Goal: Download file/media

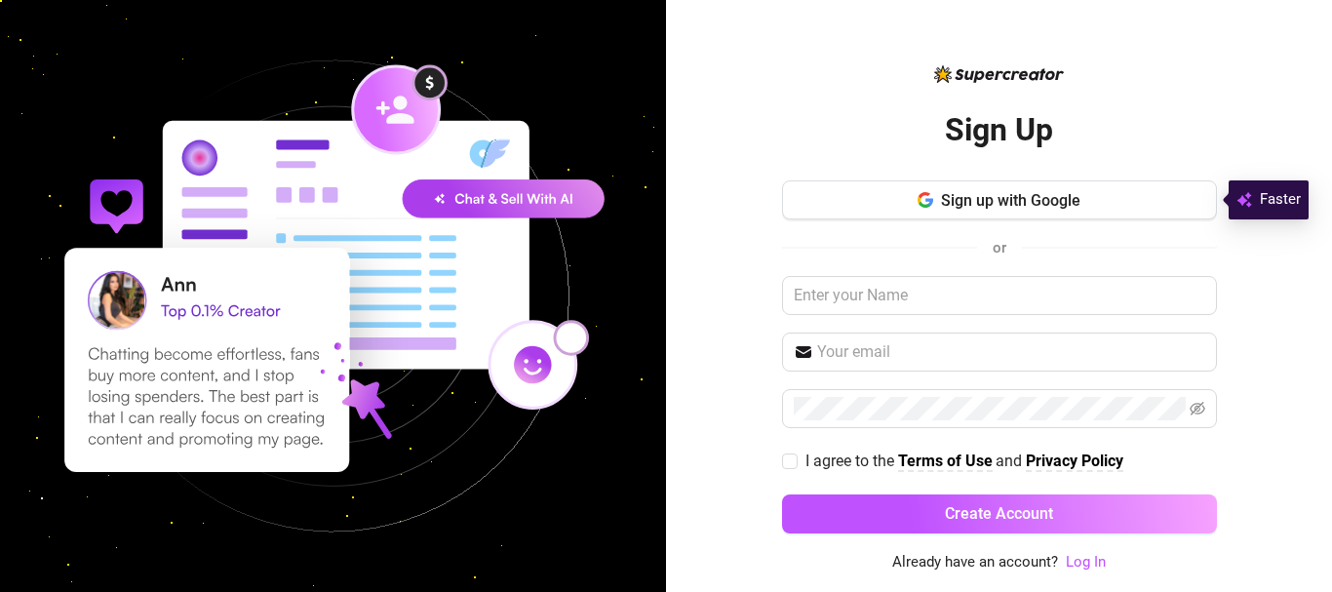
click at [1089, 553] on link "Log In" at bounding box center [1086, 562] width 40 height 23
click at [1144, 198] on button "Sign up with Google" at bounding box center [999, 199] width 435 height 39
click at [1106, 559] on link "Log In" at bounding box center [1086, 562] width 40 height 18
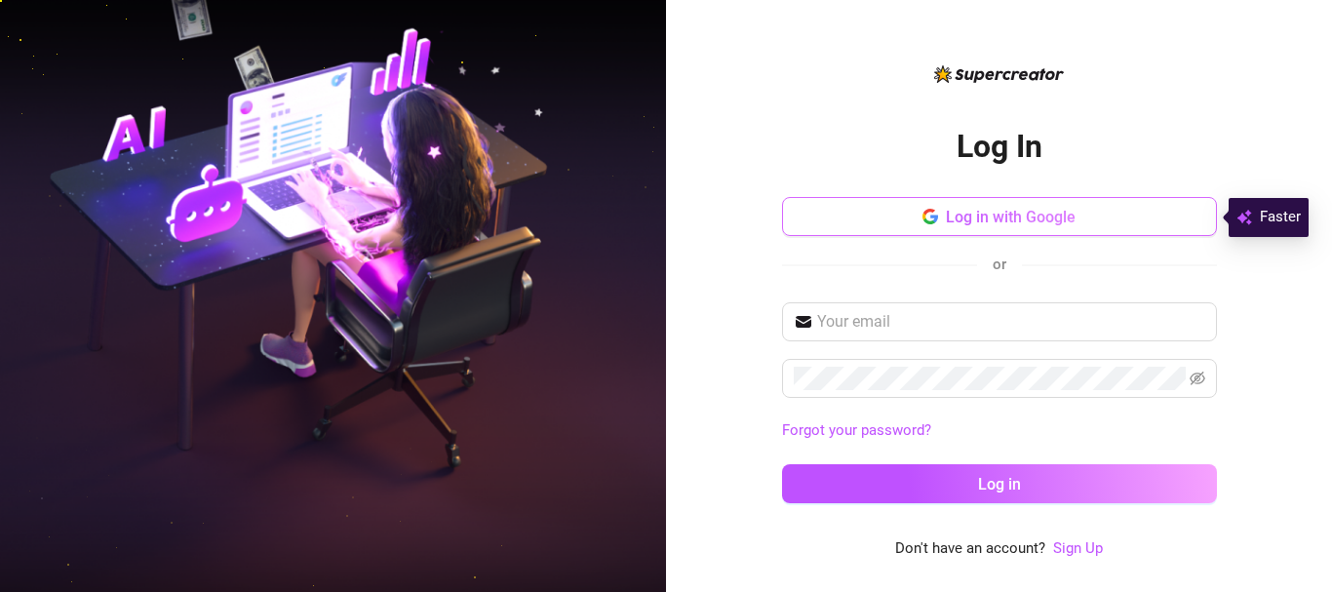
click at [1038, 219] on span "Log in with Google" at bounding box center [1011, 217] width 130 height 19
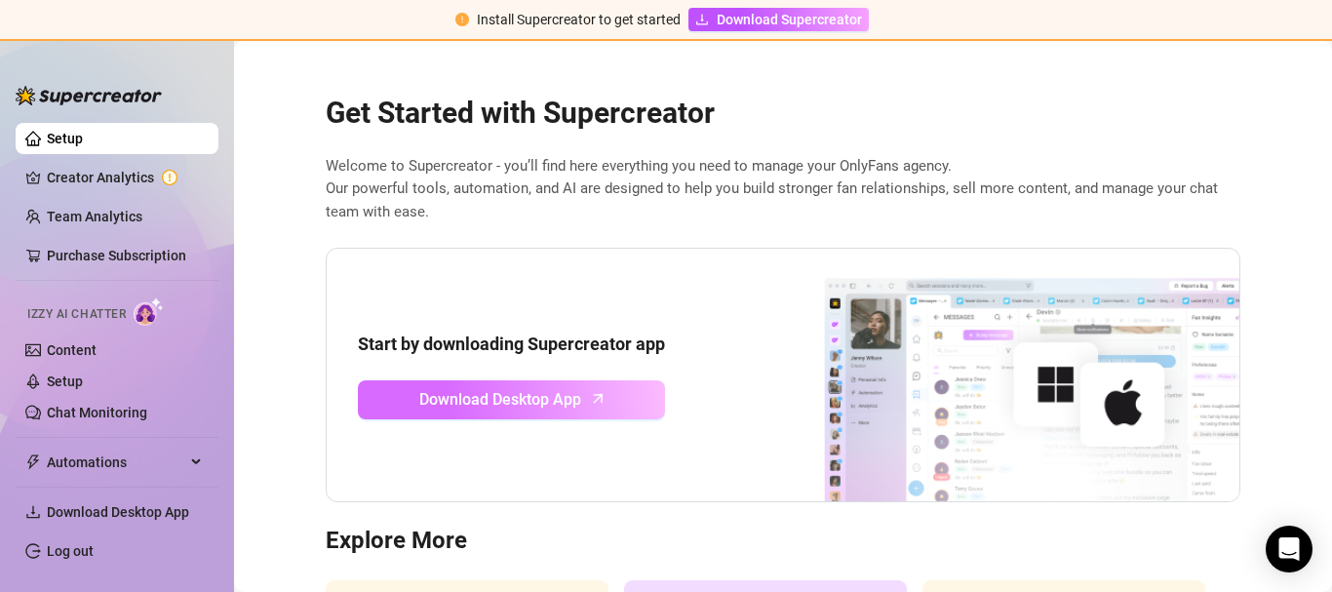
click at [609, 399] on link "Download Desktop App" at bounding box center [511, 399] width 307 height 39
